Goal: Navigation & Orientation: Find specific page/section

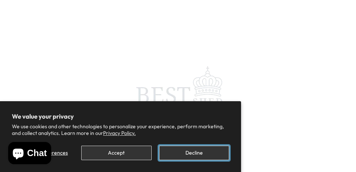
click at [190, 150] on button "Decline" at bounding box center [194, 153] width 70 height 14
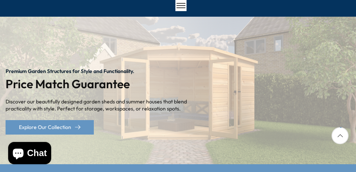
scroll to position [55, 0]
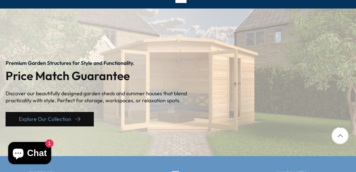
click at [70, 120] on link "Explore Our Collection" at bounding box center [50, 119] width 88 height 14
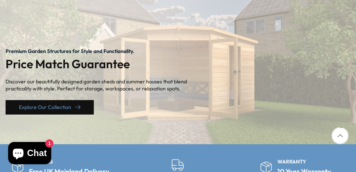
scroll to position [79, 0]
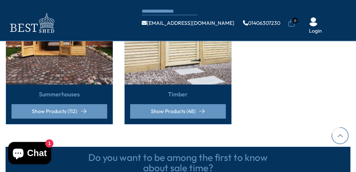
scroll to position [810, 0]
